Goal: Navigation & Orientation: Find specific page/section

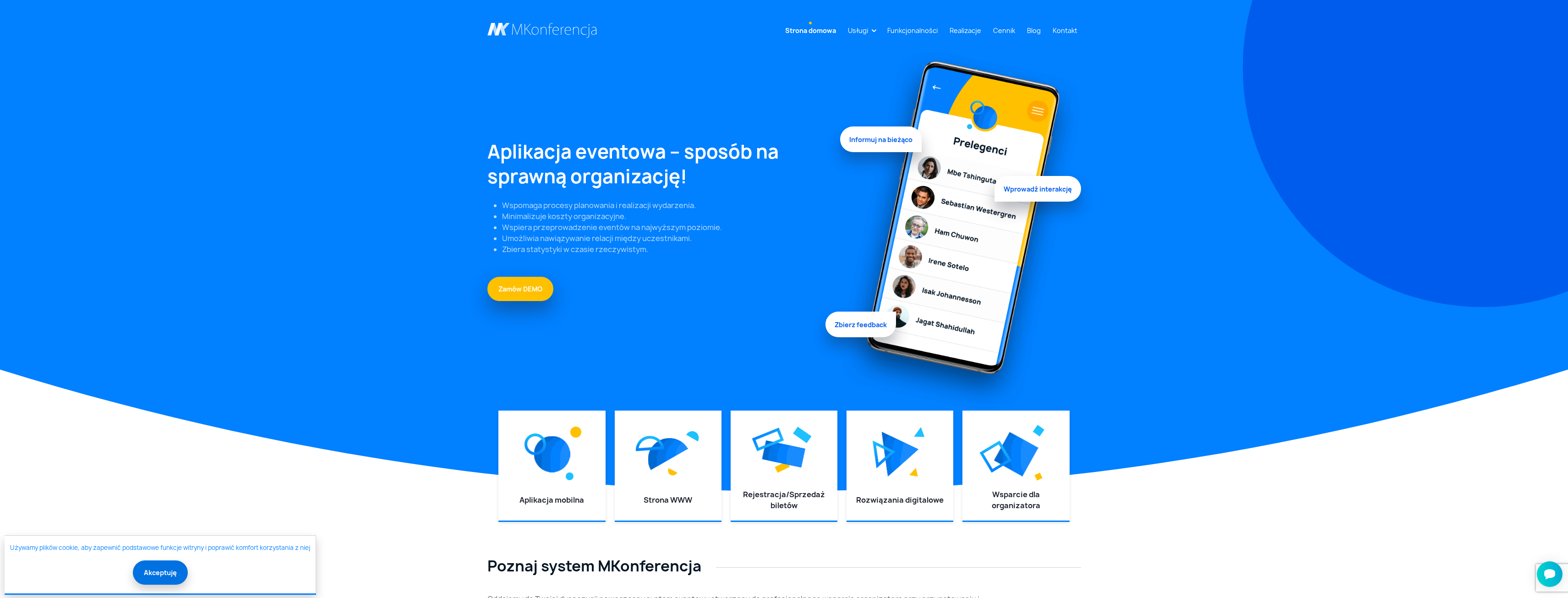
click at [169, 577] on button "Akceptuję" at bounding box center [160, 572] width 55 height 24
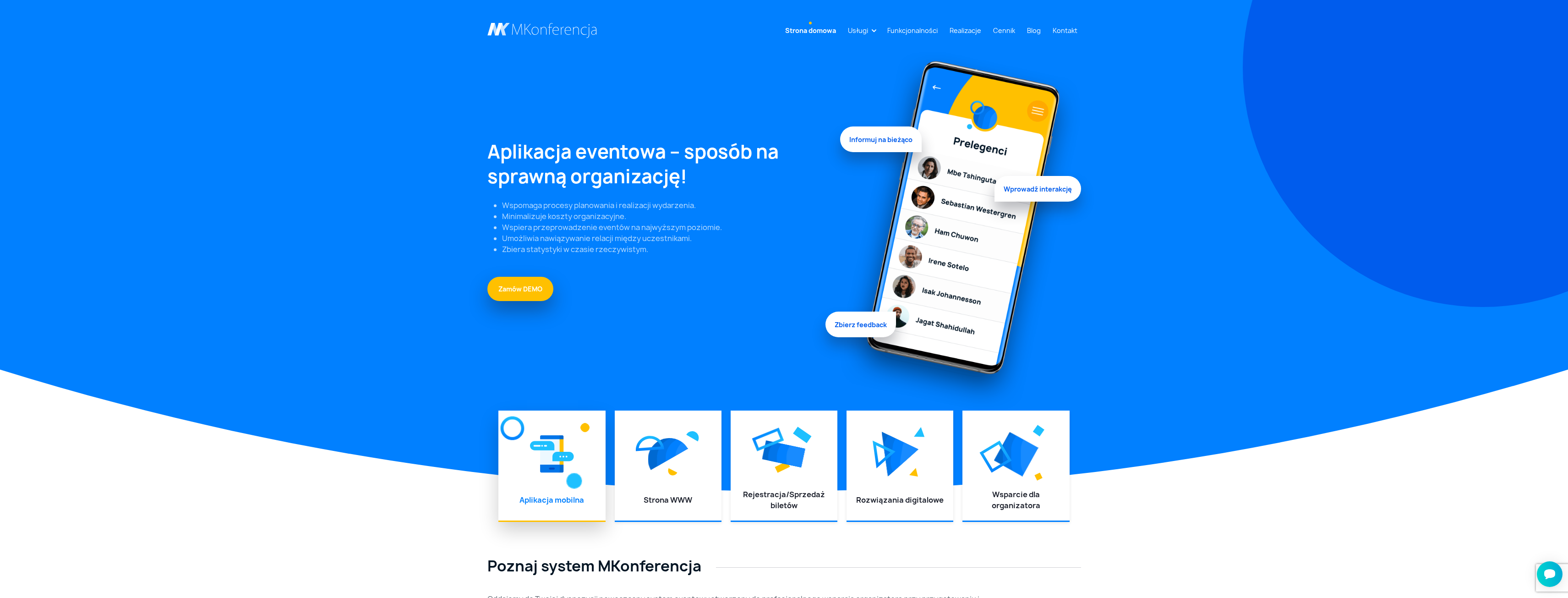
click at [572, 489] on li "Aplikacja mobilna" at bounding box center [551, 466] width 107 height 110
click at [555, 452] on img at bounding box center [552, 454] width 44 height 41
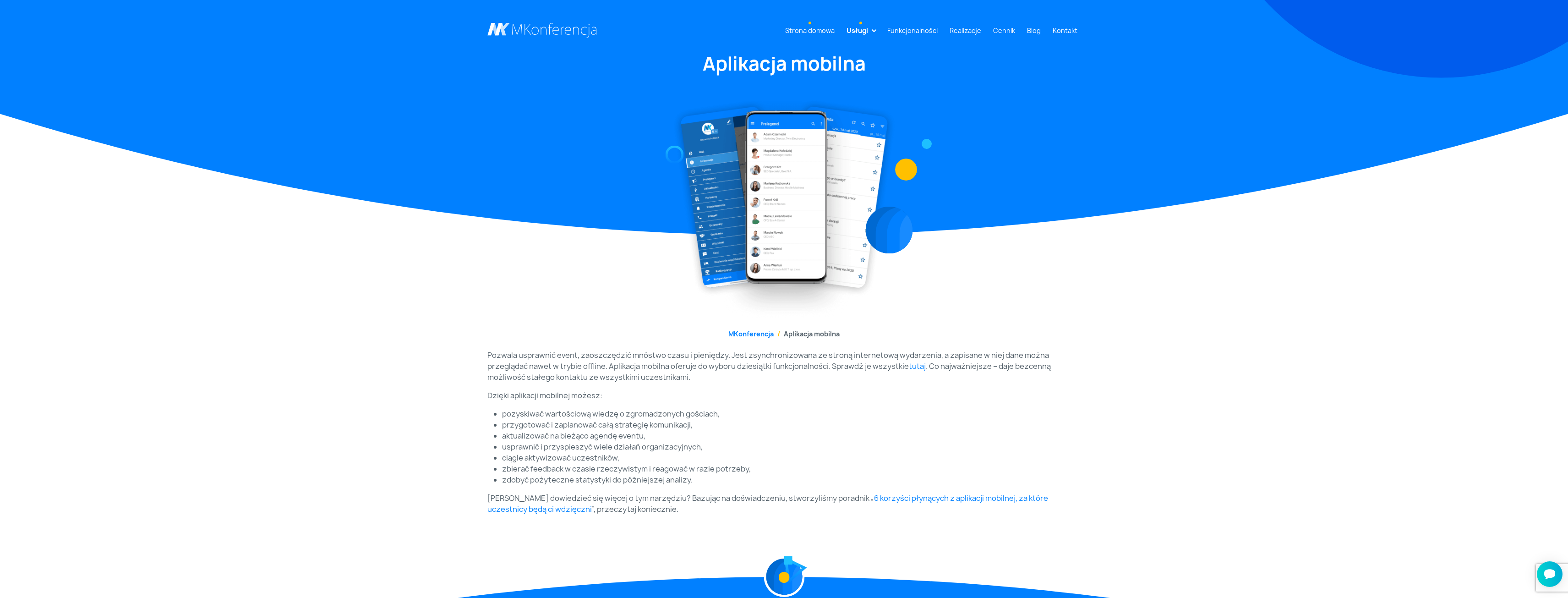
click at [801, 30] on link "Strona domowa" at bounding box center [809, 30] width 56 height 17
